Goal: Communication & Community: Ask a question

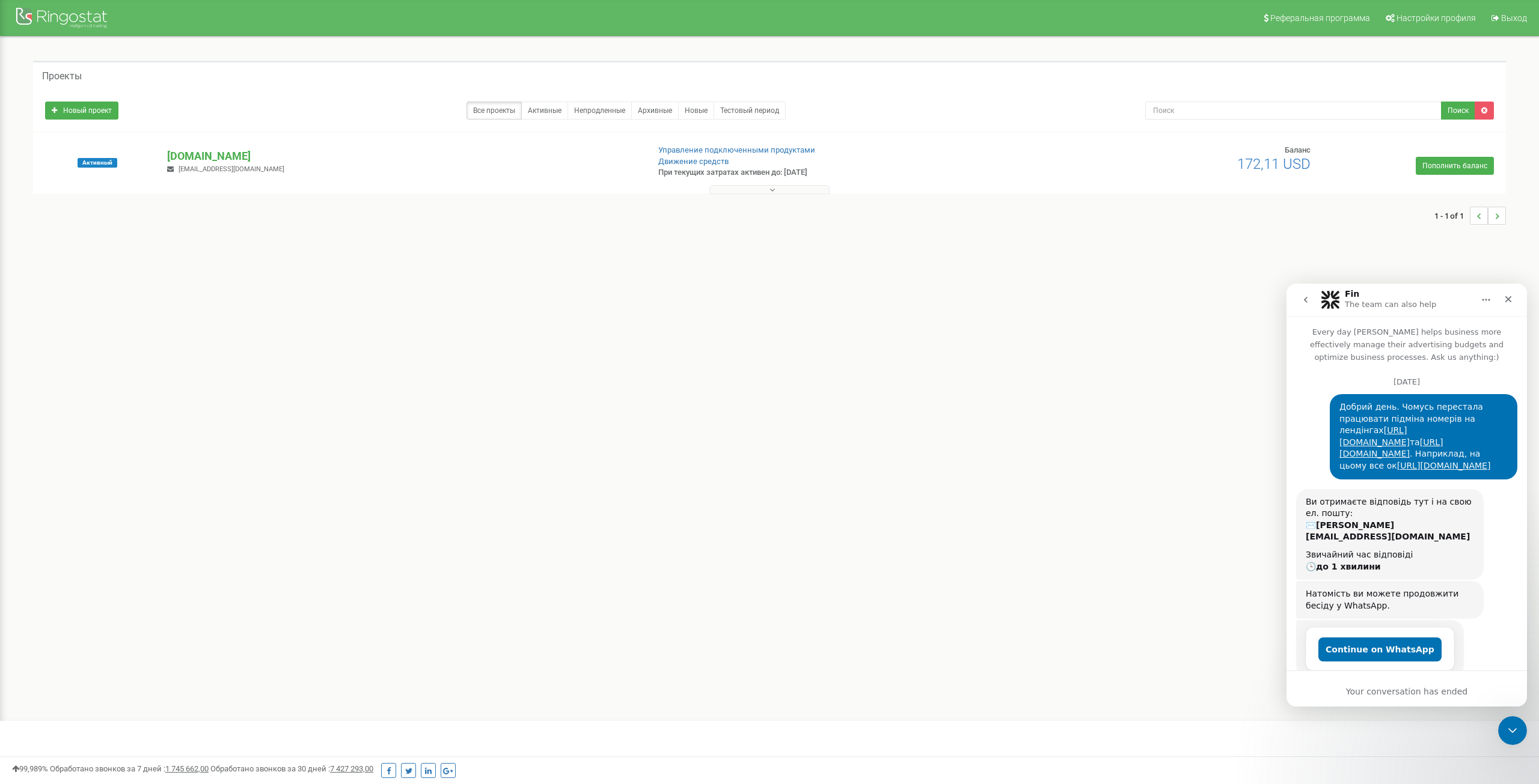
scroll to position [2202, 0]
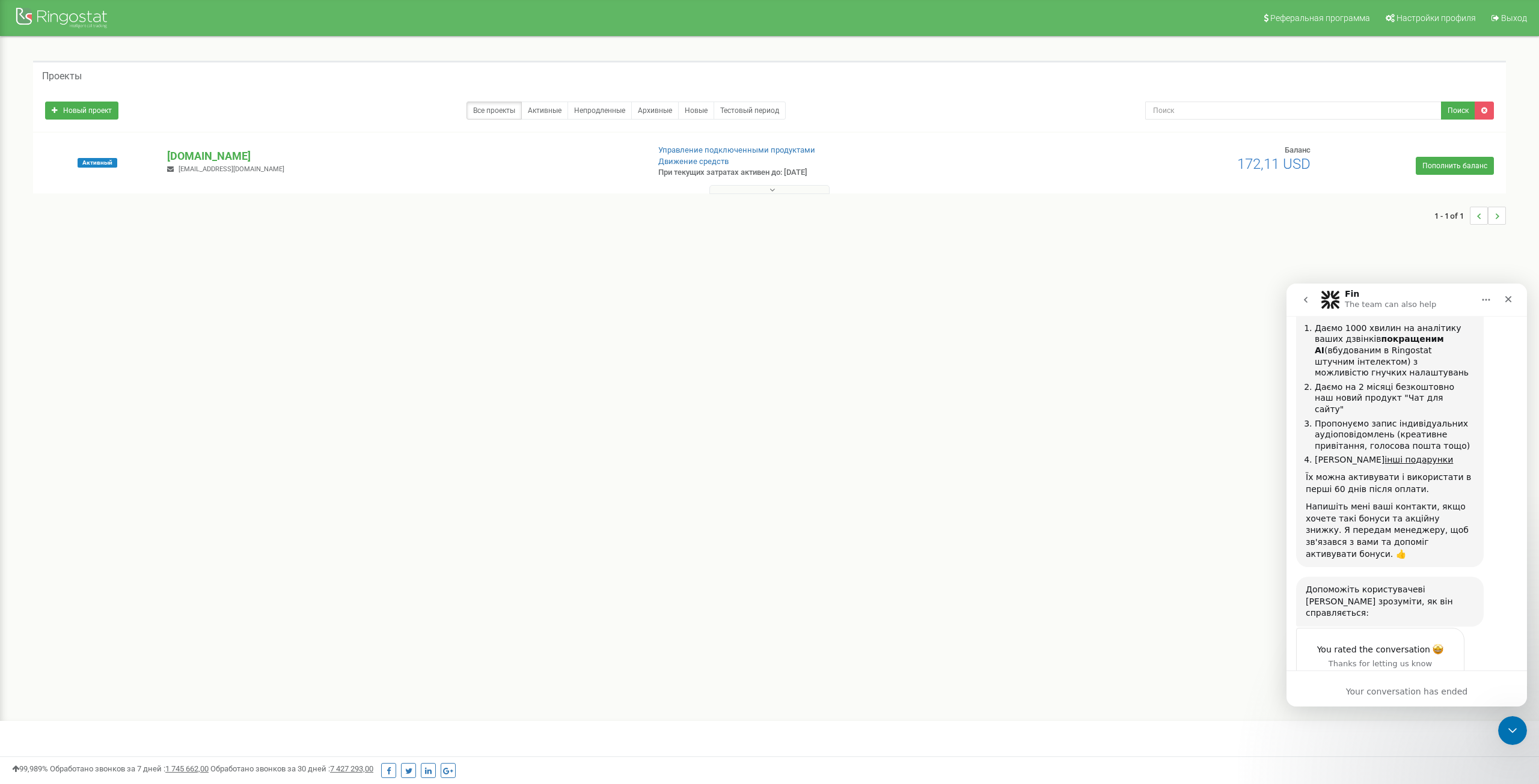
click at [1312, 303] on button "go back" at bounding box center [1305, 300] width 23 height 23
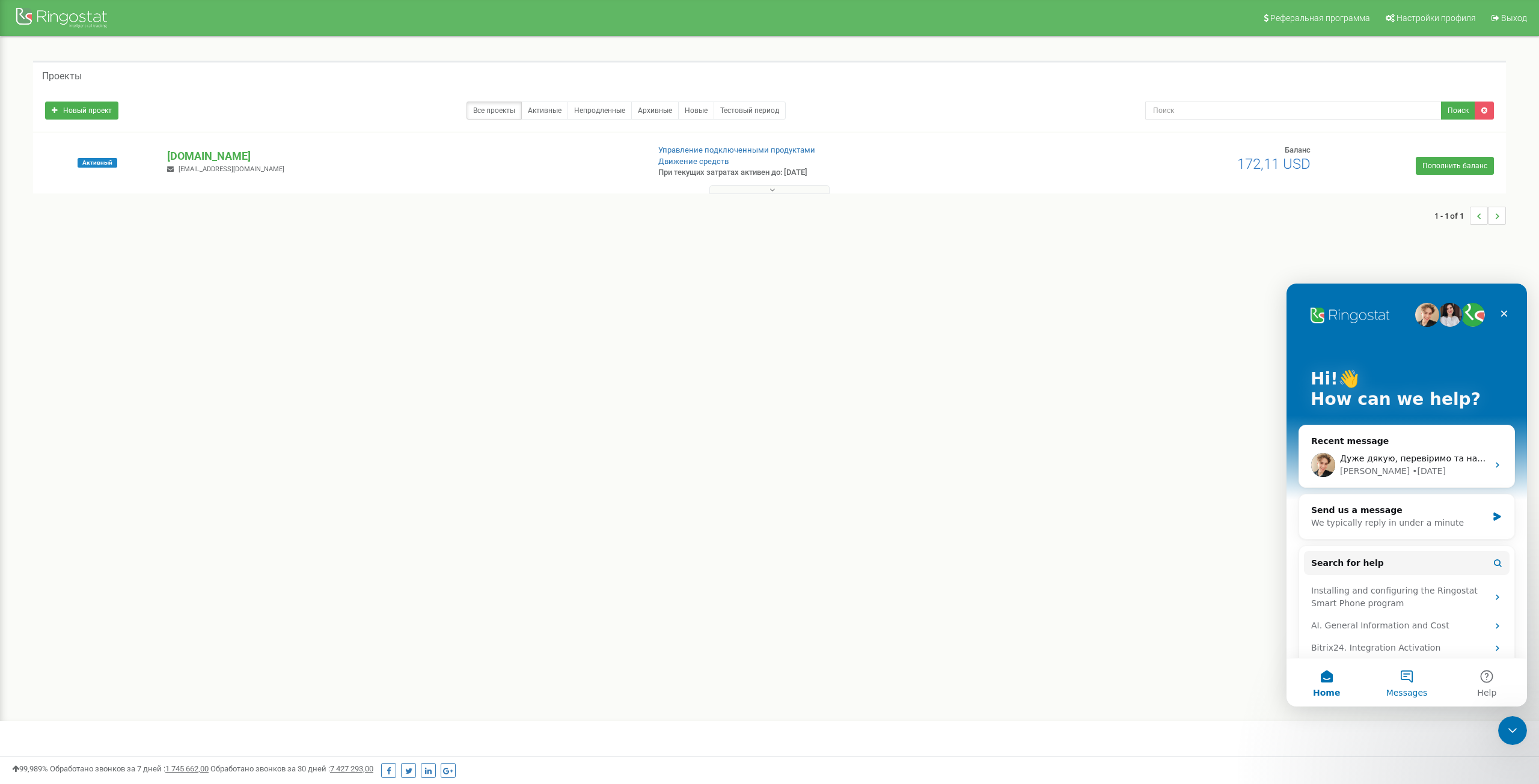
click at [1403, 684] on button "Messages" at bounding box center [1406, 683] width 80 height 48
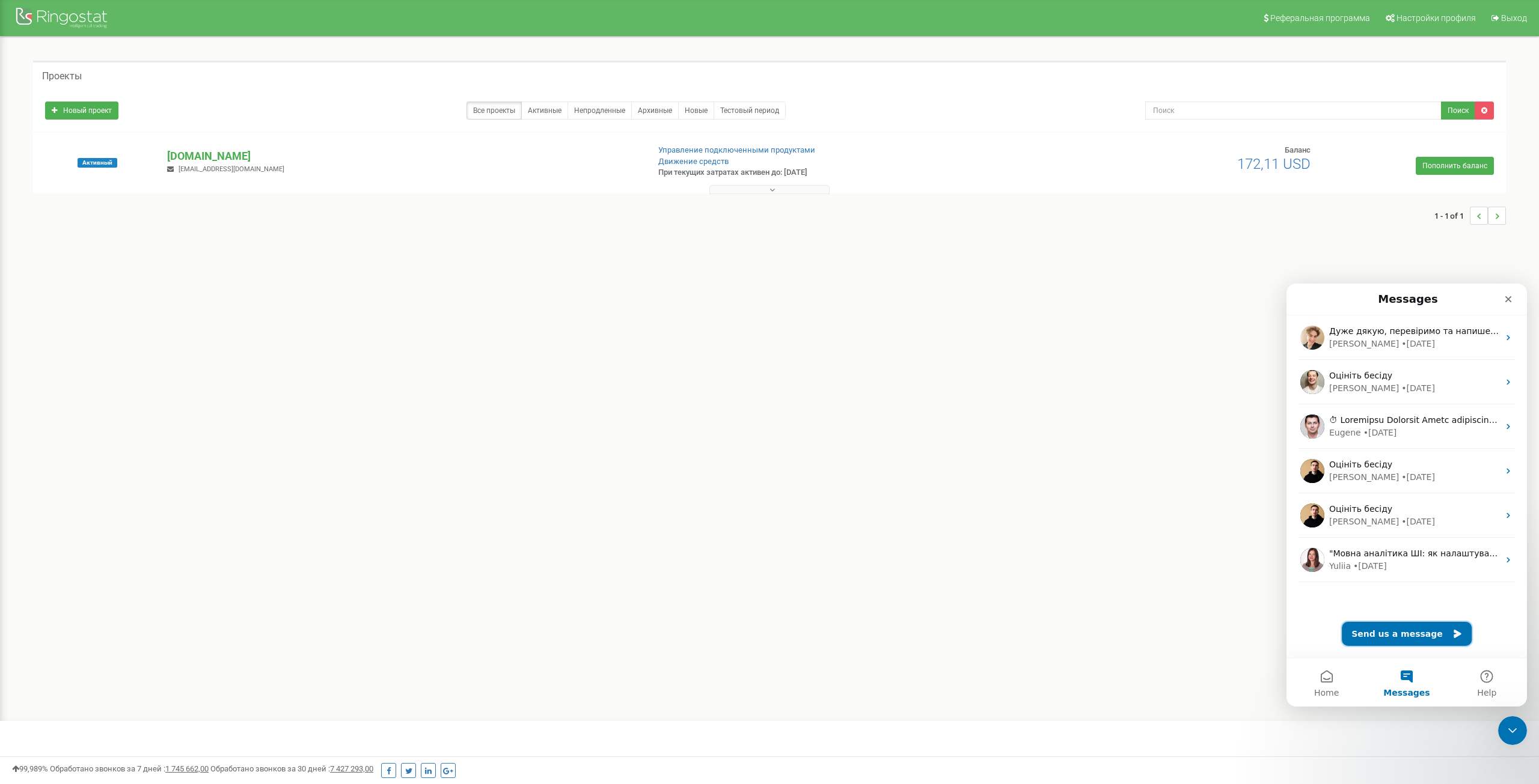
click at [1401, 632] on button "Send us a message" at bounding box center [1407, 634] width 130 height 24
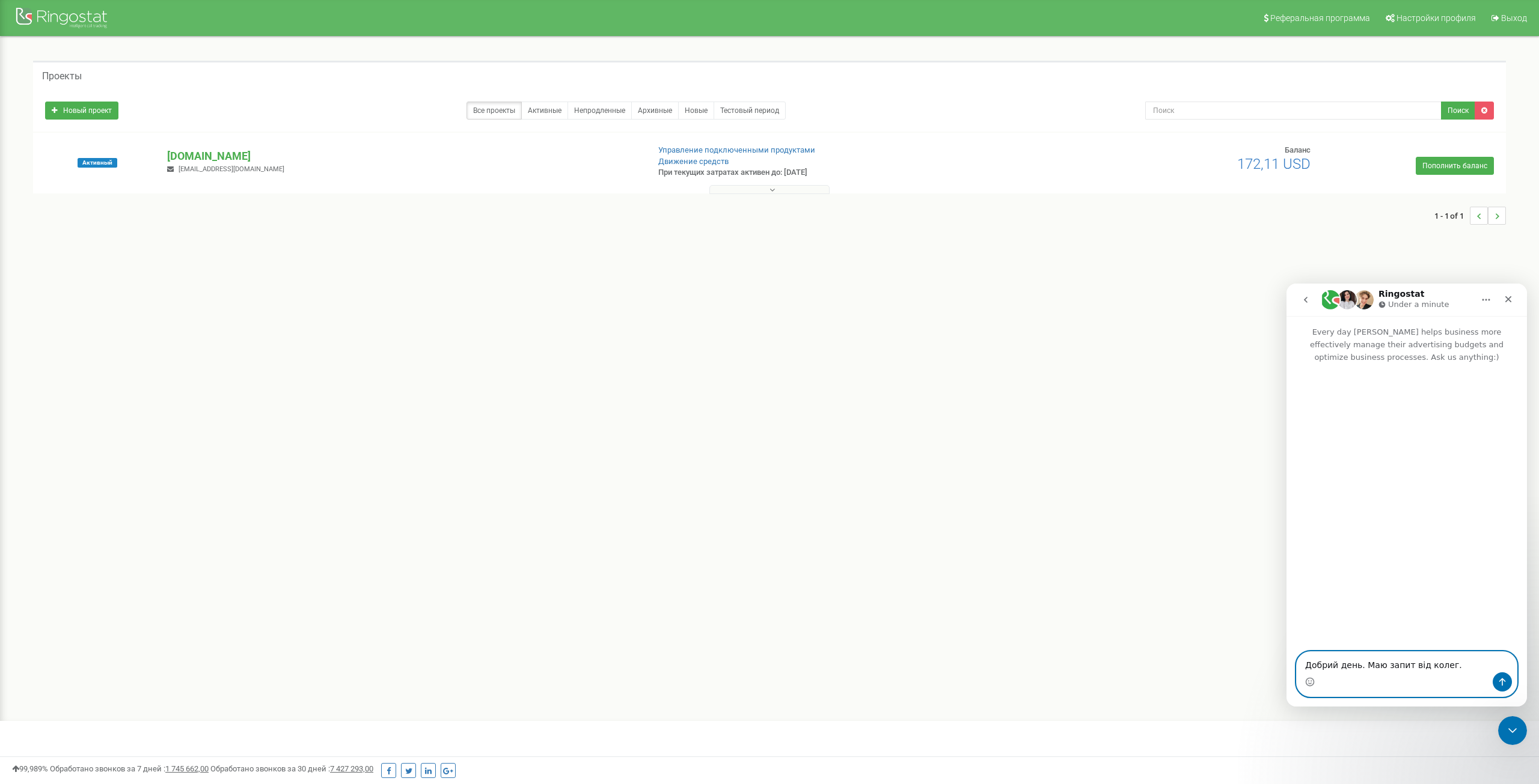
paste textarea "У нас 60%+ дзвінків на номер Стоматології (380443547887) з телефонів Ringostat …"
type textarea "Добрий день. Маю запит від колег. У нас 60%+ дзвінків на номер Стоматології (38…"
click at [1501, 680] on icon "Send a message…" at bounding box center [1502, 682] width 7 height 8
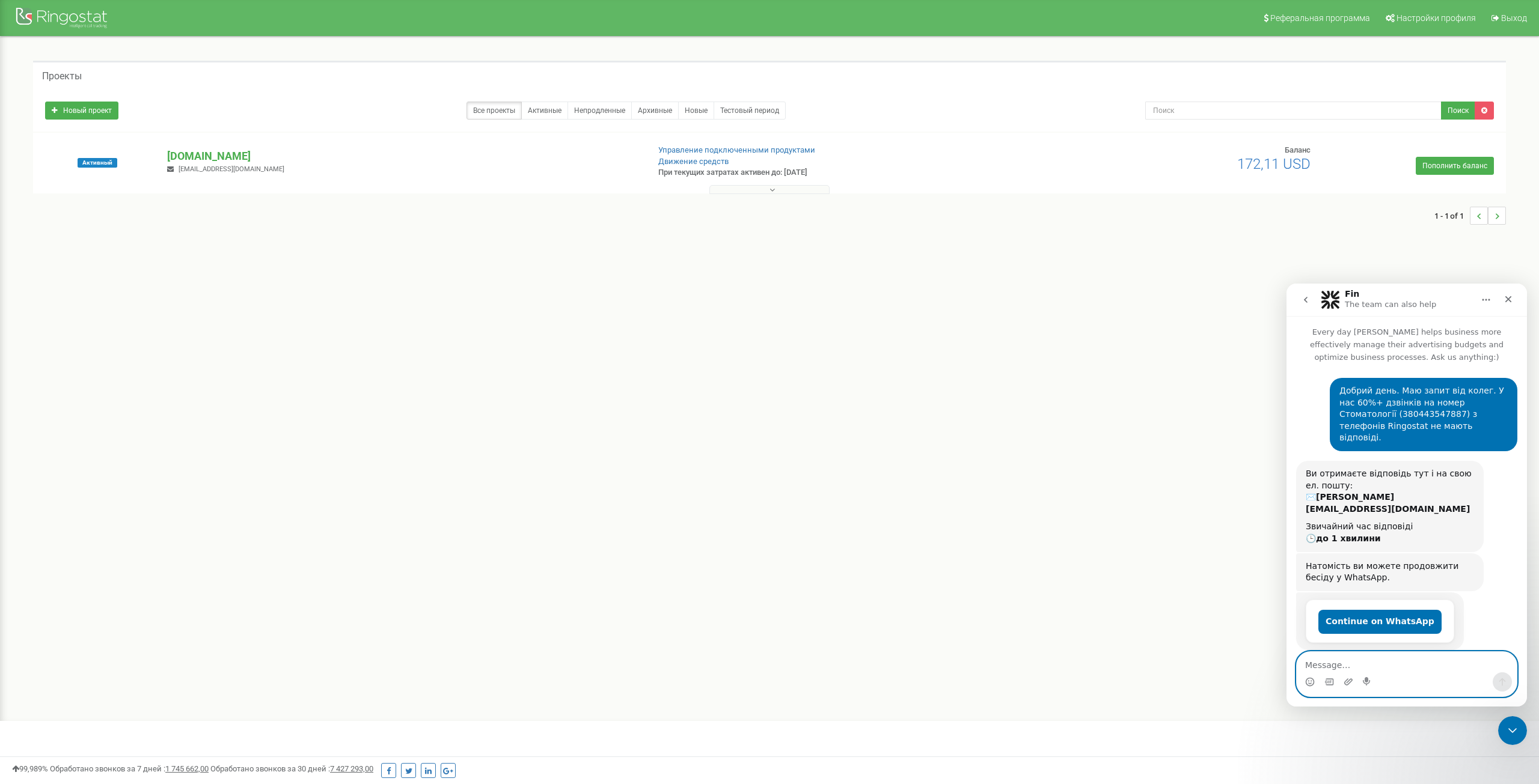
click at [1381, 663] on textarea "Message…" at bounding box center [1407, 662] width 220 height 20
click at [1363, 662] on textarea "Message…" at bounding box center [1407, 662] width 220 height 20
click at [1350, 682] on icon "Upload attachment" at bounding box center [1348, 681] width 8 height 7
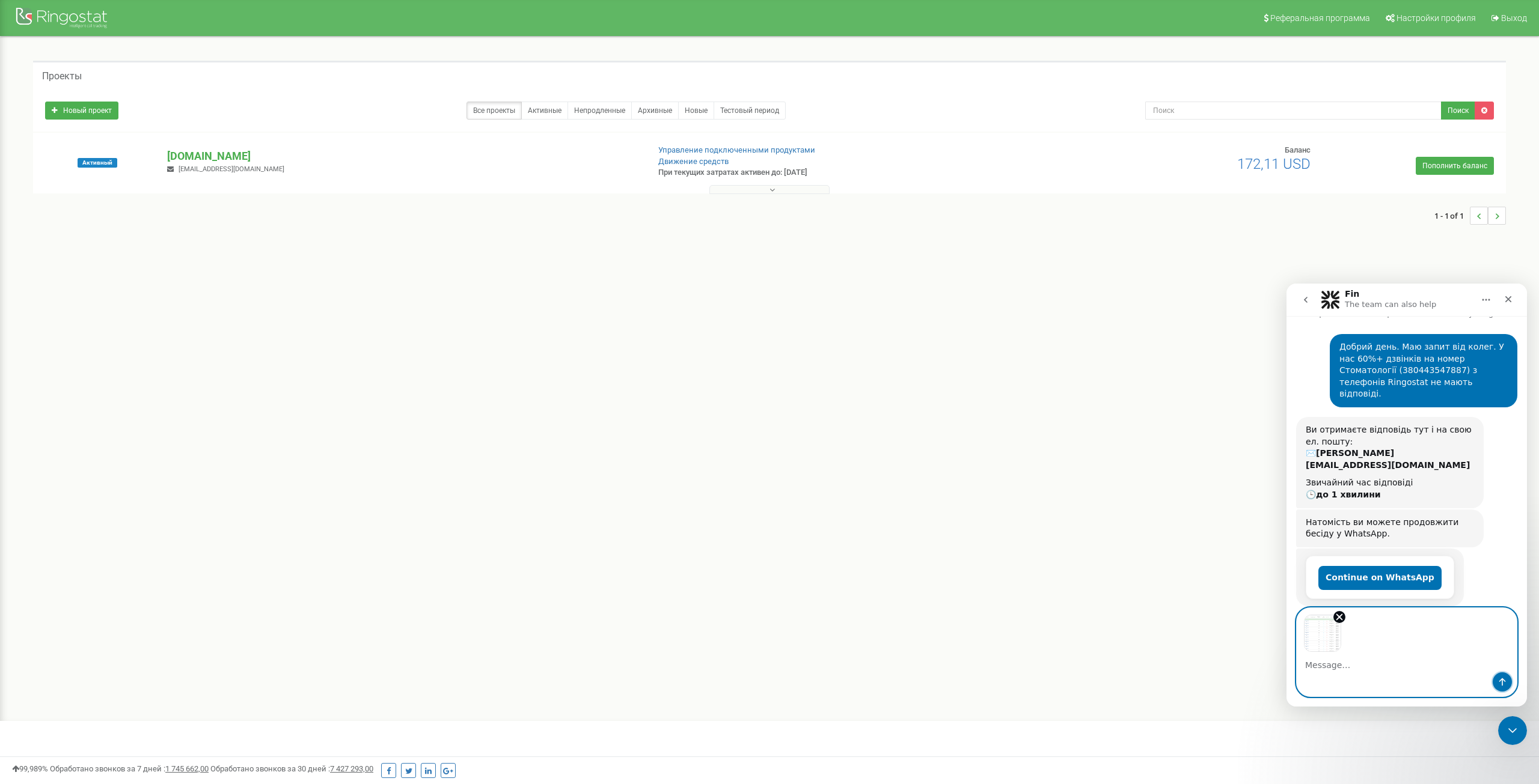
click at [1498, 681] on icon "Send a message…" at bounding box center [1502, 682] width 10 height 10
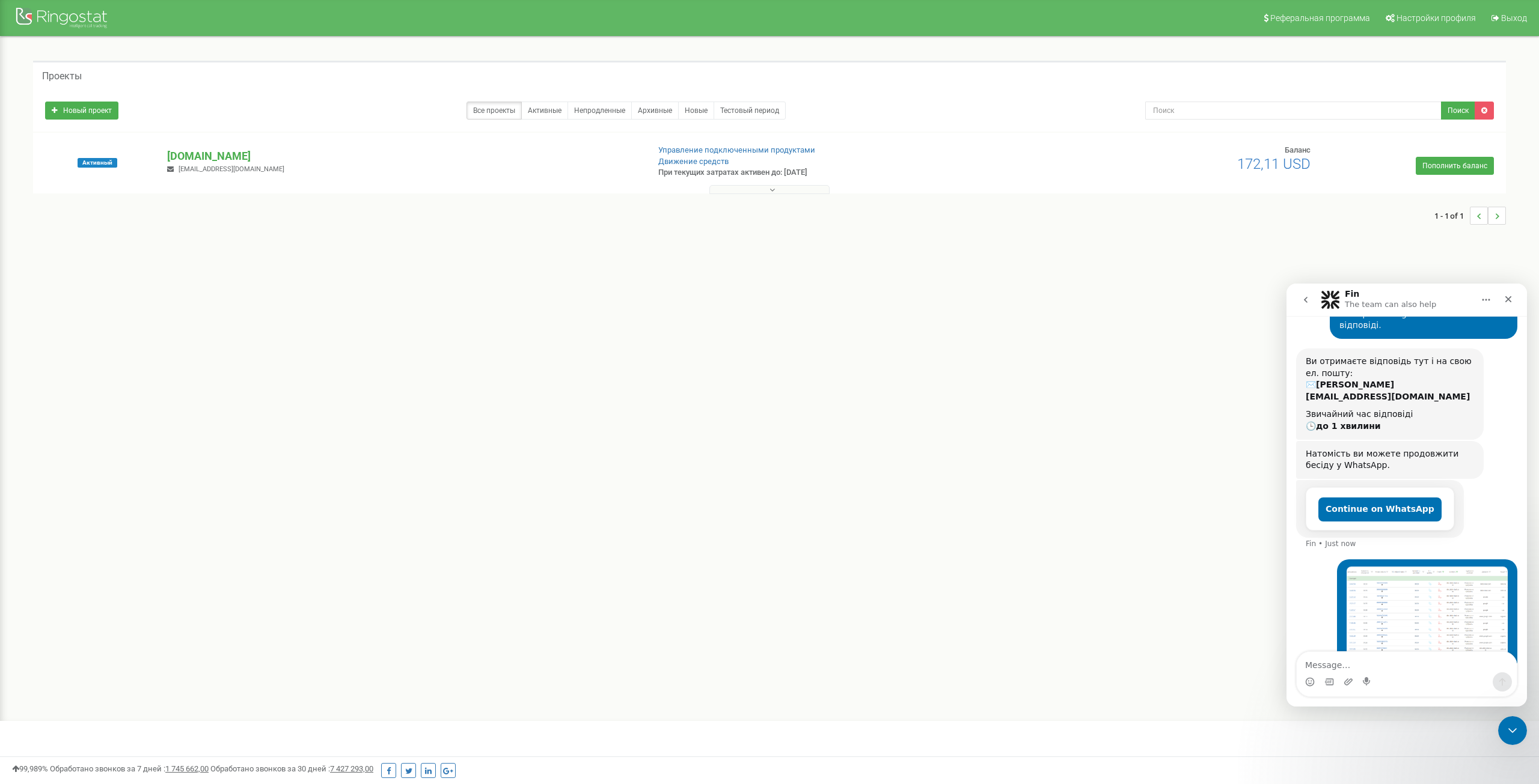
scroll to position [126, 0]
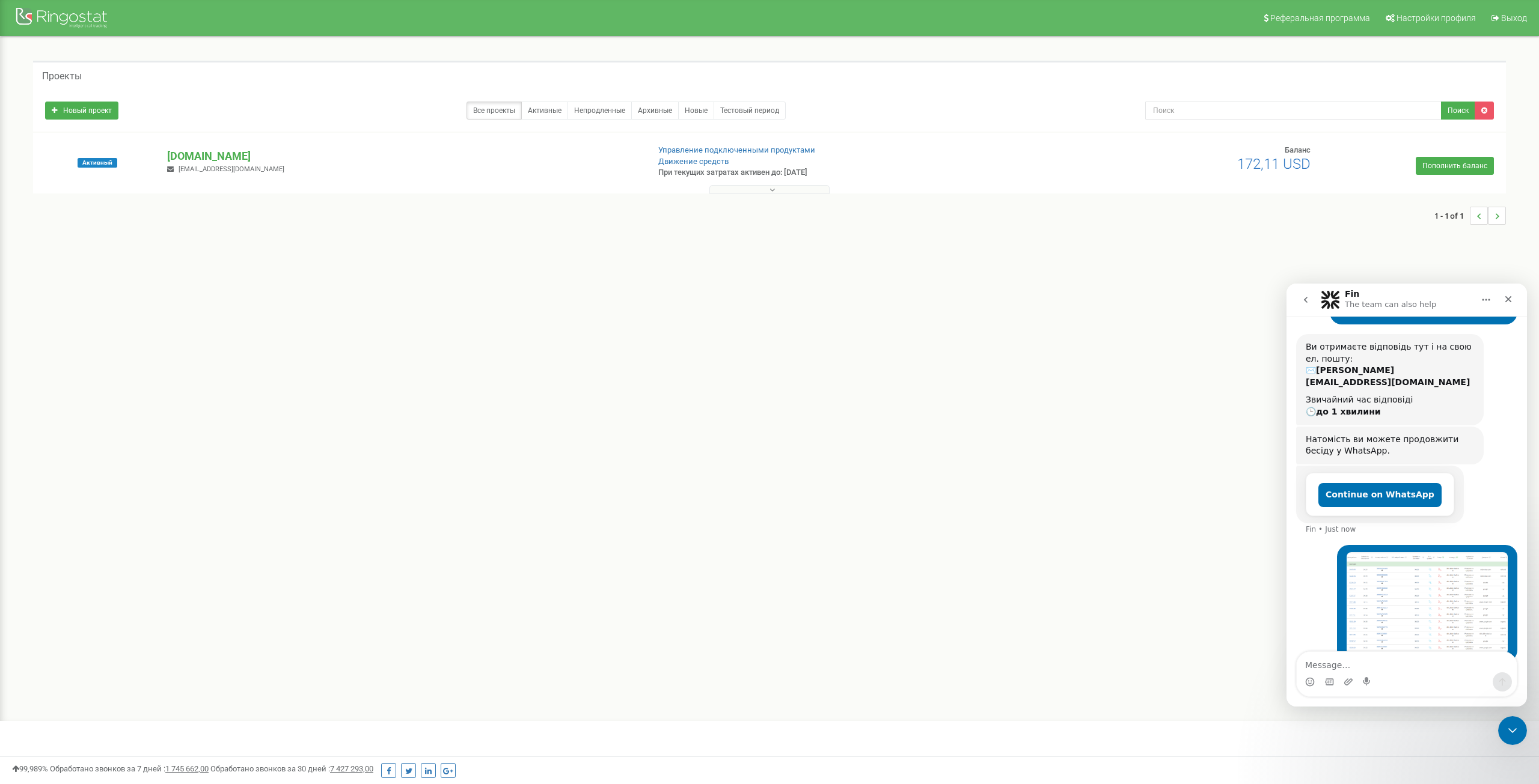
click at [1413, 664] on textarea "Message…" at bounding box center [1407, 662] width 220 height 20
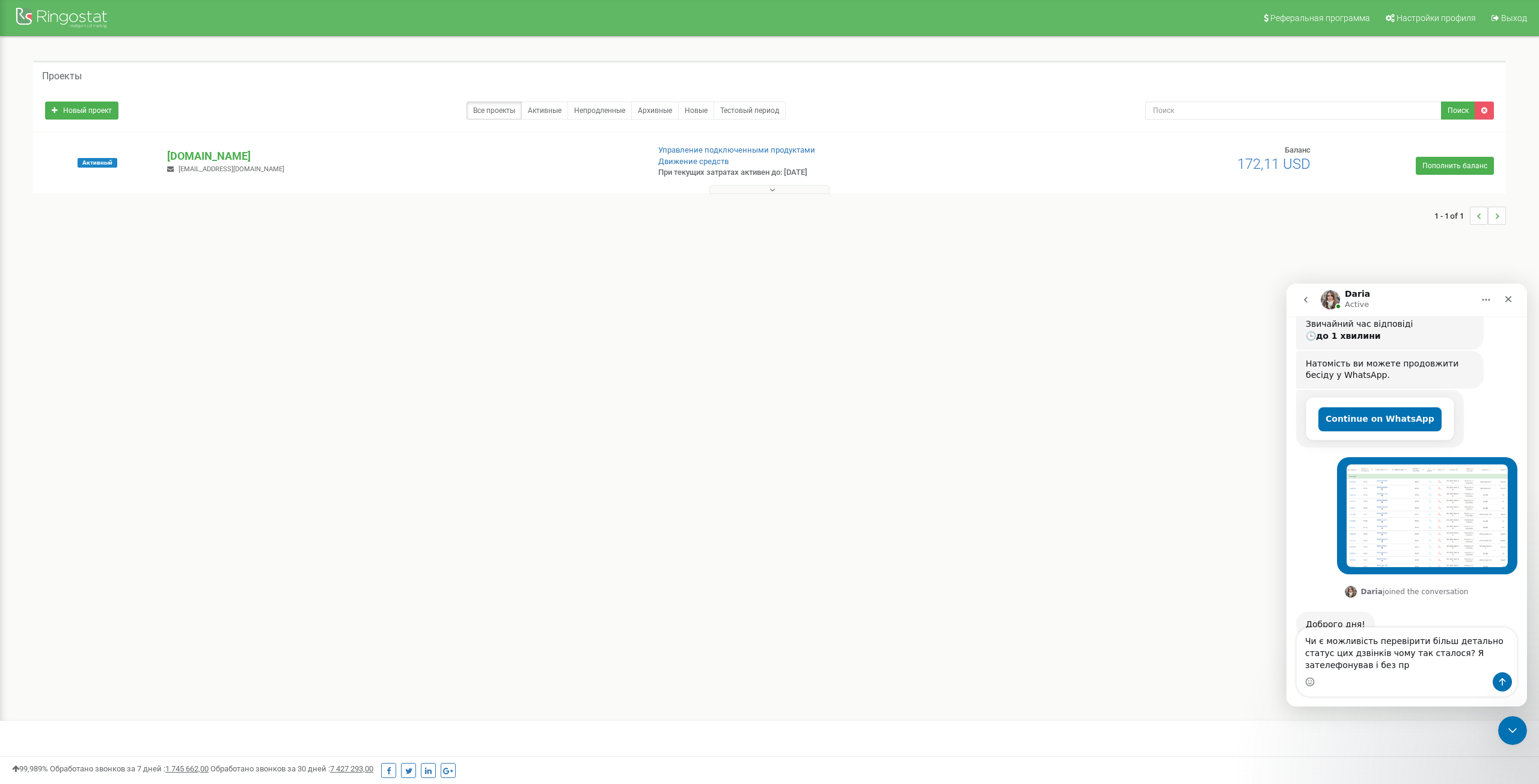
scroll to position [214, 0]
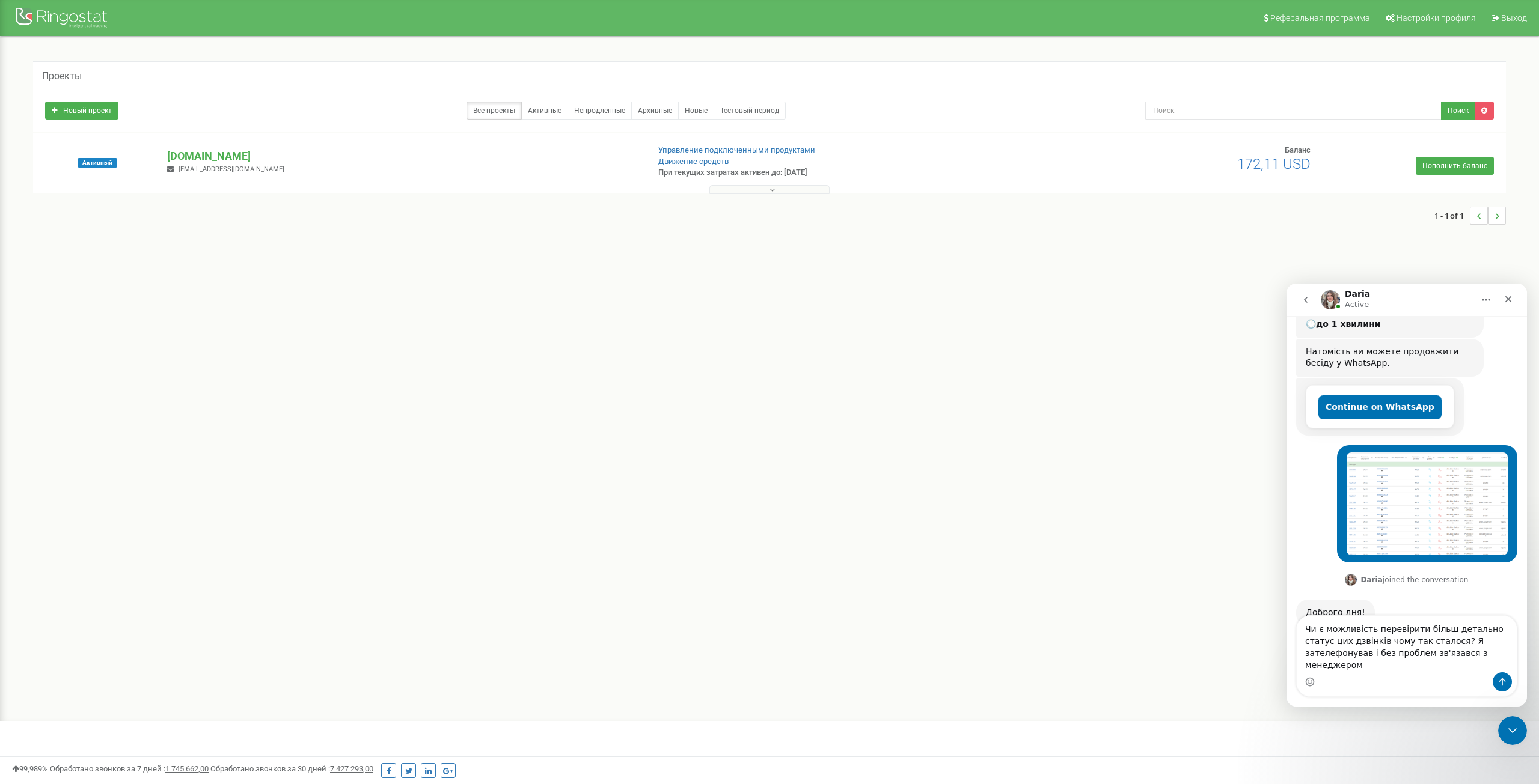
type textarea "Чи є можливість перевірити більш детально статус цих дзвінків чому так сталося?…"
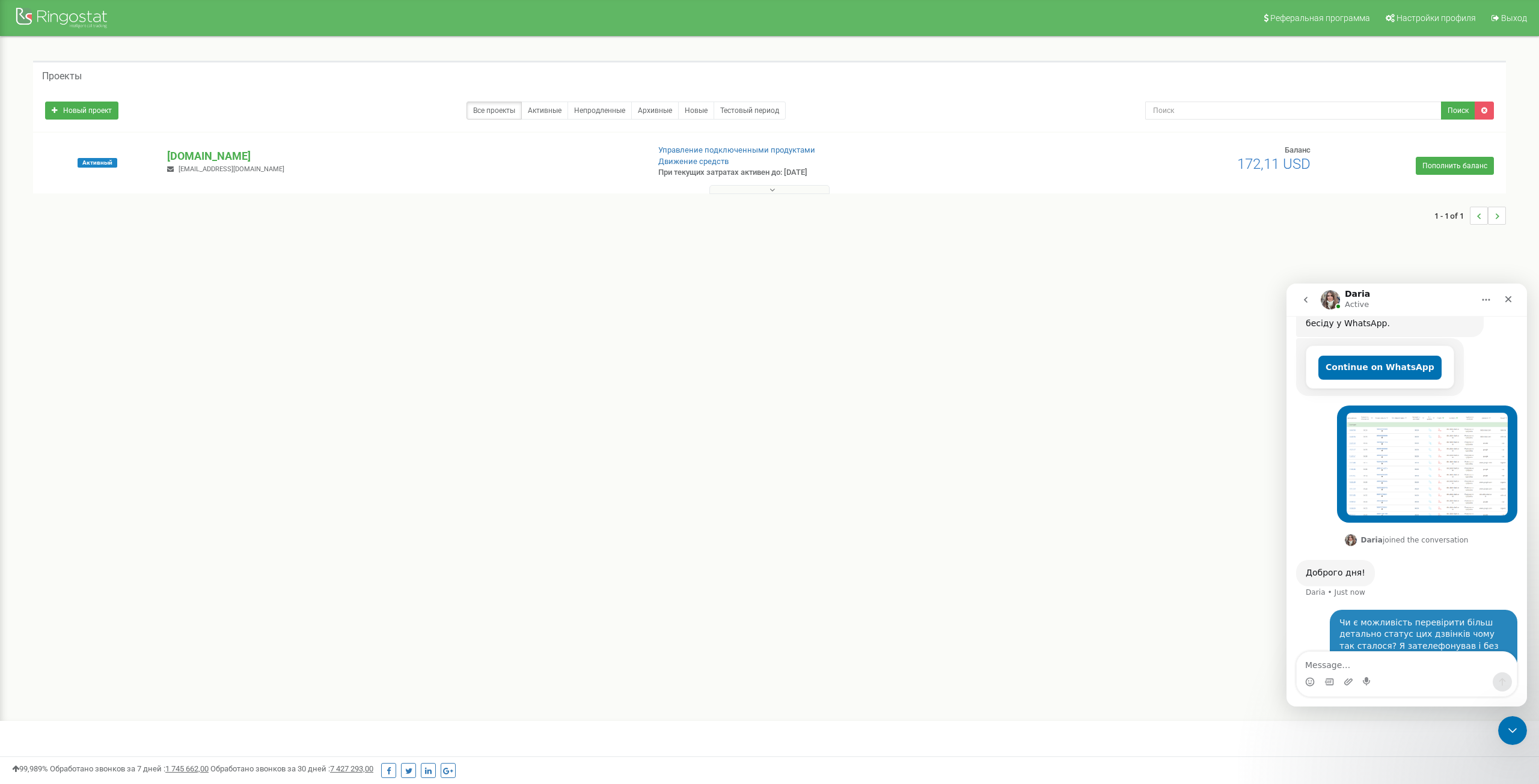
scroll to position [261, 0]
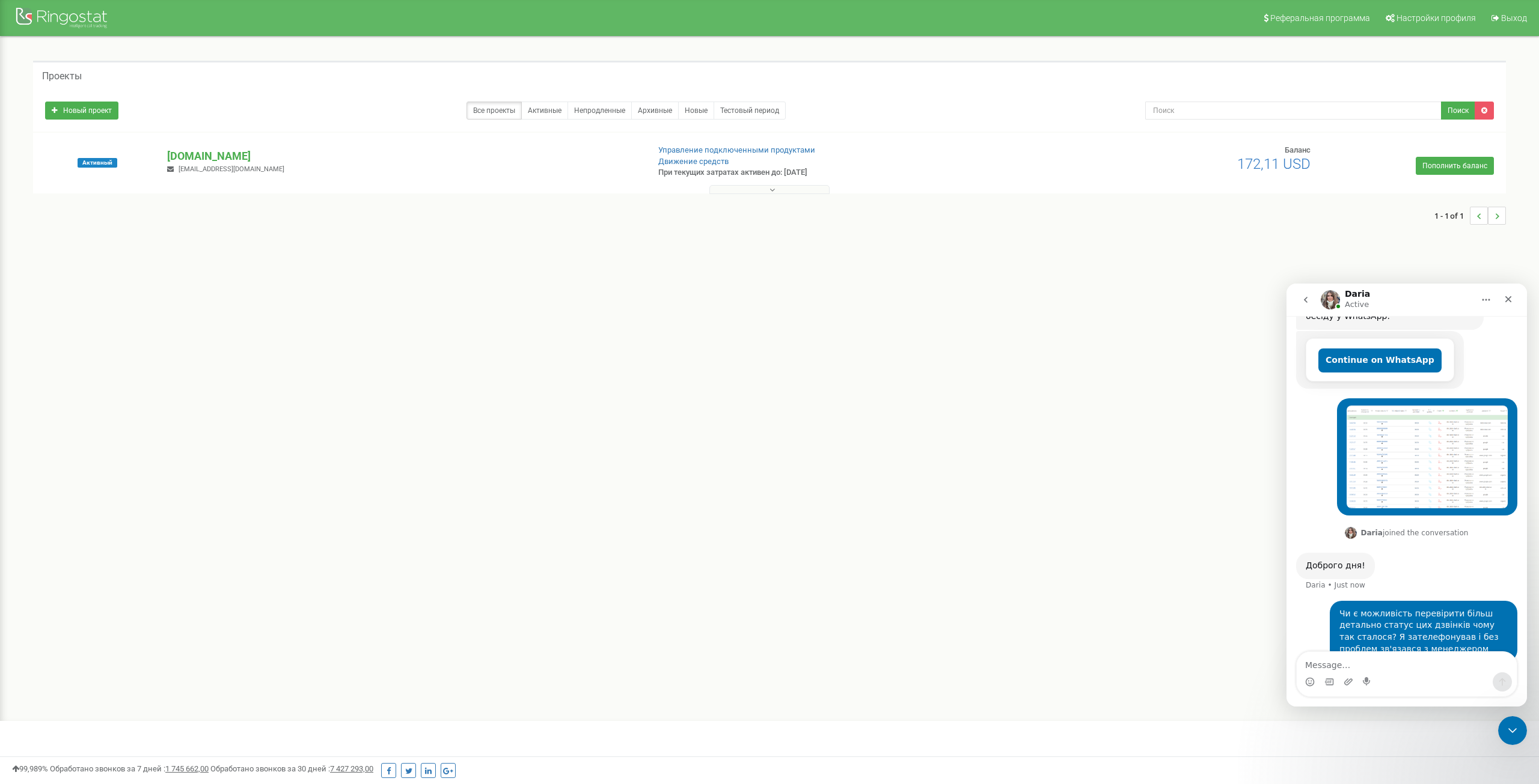
click at [1396, 437] on img "user says…" at bounding box center [1427, 457] width 161 height 103
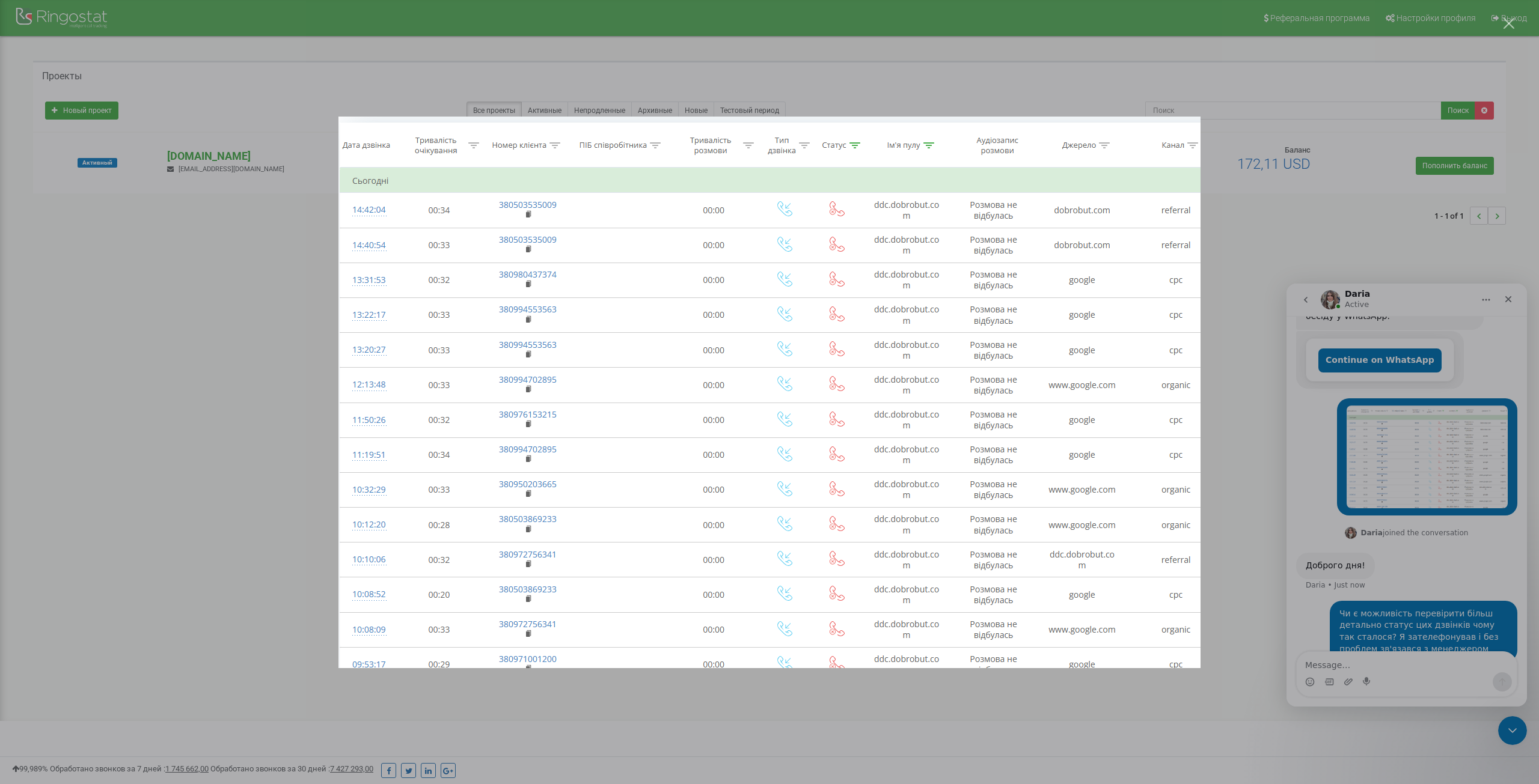
click at [1375, 431] on div "Intercom messenger" at bounding box center [769, 392] width 1539 height 784
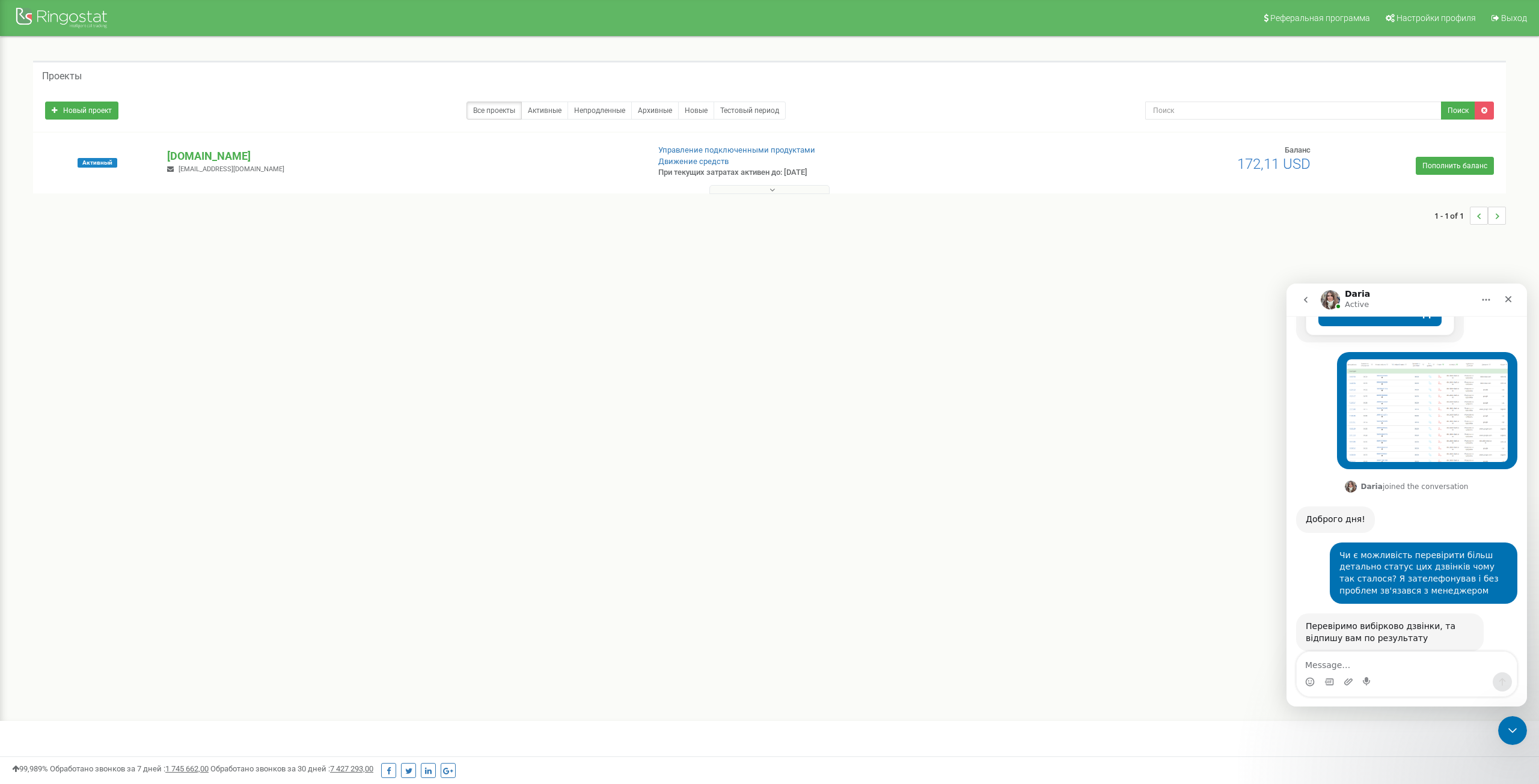
scroll to position [309, 0]
click at [1392, 660] on textarea "Message…" at bounding box center [1407, 662] width 220 height 20
type textarea "Дякую"
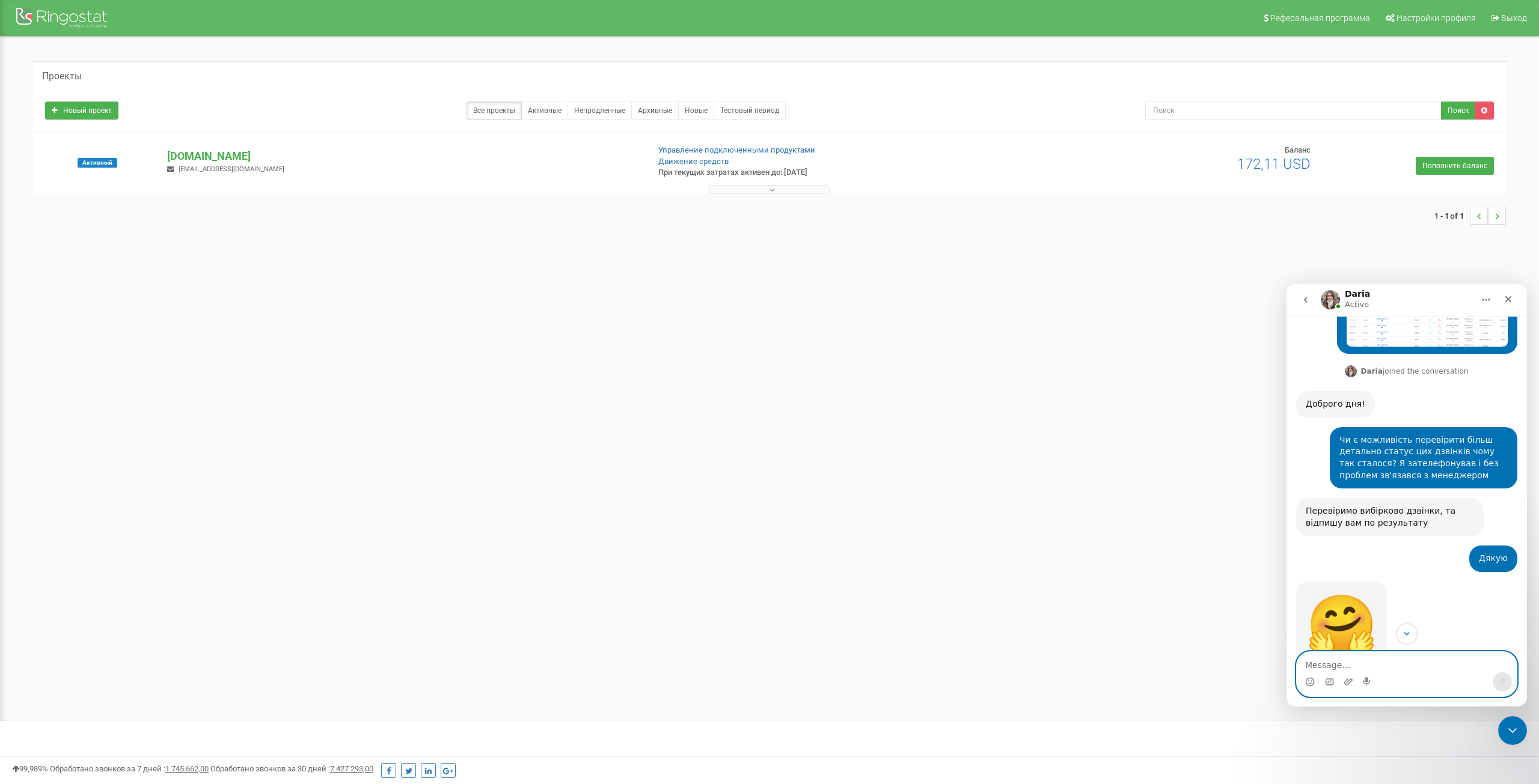
scroll to position [434, 0]
